Goal: Check status: Check status

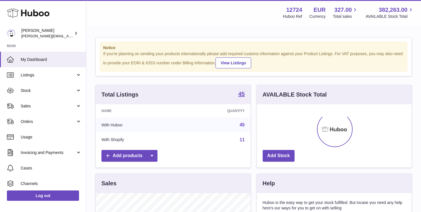
scroll to position [90, 155]
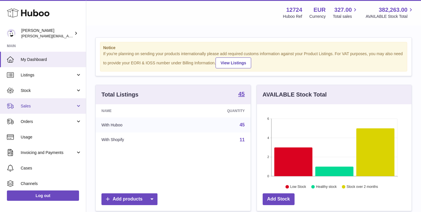
click at [25, 107] on span "Sales" at bounding box center [48, 105] width 55 height 5
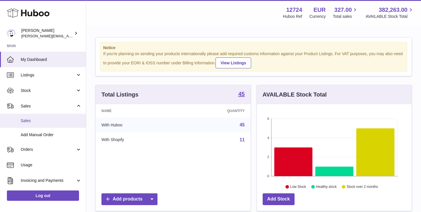
click at [30, 123] on span "Sales" at bounding box center [51, 120] width 61 height 5
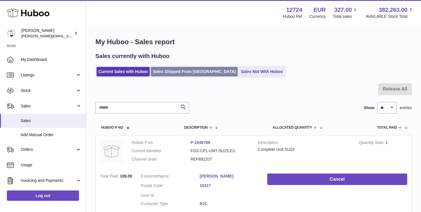
click at [170, 72] on link "Sales Shipped From [GEOGRAPHIC_DATA]" at bounding box center [194, 71] width 87 height 9
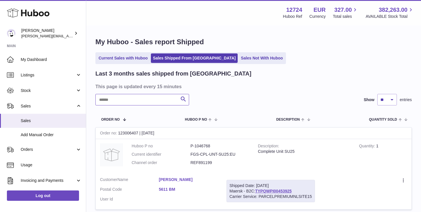
click at [139, 103] on input "text" at bounding box center [142, 99] width 94 height 11
paste input "**********"
type input "**********"
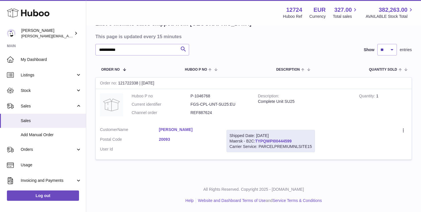
click at [268, 140] on link "TYPQWPI00444599" at bounding box center [273, 141] width 37 height 5
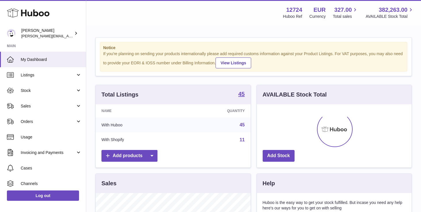
scroll to position [90, 155]
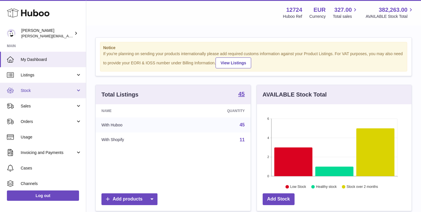
click at [40, 94] on link "Stock" at bounding box center [43, 91] width 86 height 16
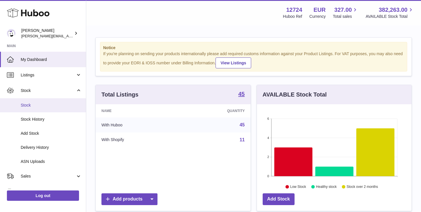
click at [33, 104] on span "Stock" at bounding box center [51, 105] width 61 height 5
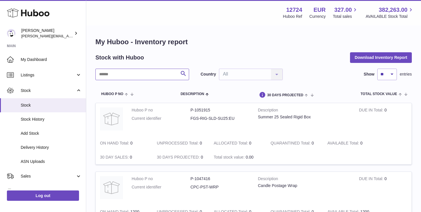
click at [133, 70] on input "text" at bounding box center [142, 74] width 94 height 11
click at [140, 74] on input "******" at bounding box center [142, 74] width 94 height 11
type input "****"
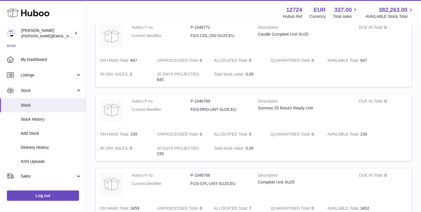
scroll to position [227, 0]
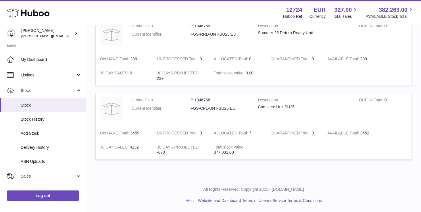
drag, startPoint x: 360, startPoint y: 132, endPoint x: 375, endPoint y: 132, distance: 15.2
click at [376, 132] on td "AVAILABLE Total 3452" at bounding box center [351, 133] width 57 height 14
copy td "3452"
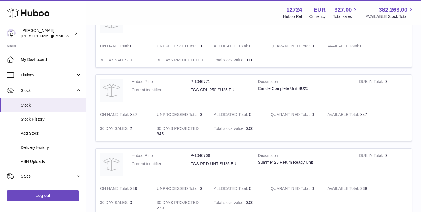
scroll to position [117, 0]
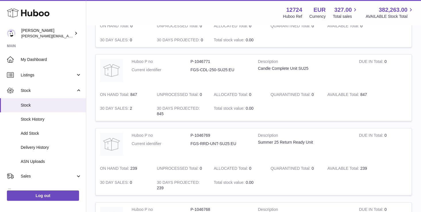
drag, startPoint x: 130, startPoint y: 169, endPoint x: 138, endPoint y: 169, distance: 7.5
click at [138, 169] on td "ON HAND Total 239" at bounding box center [124, 169] width 57 height 14
copy td "239"
